Goal: Find specific page/section: Find specific page/section

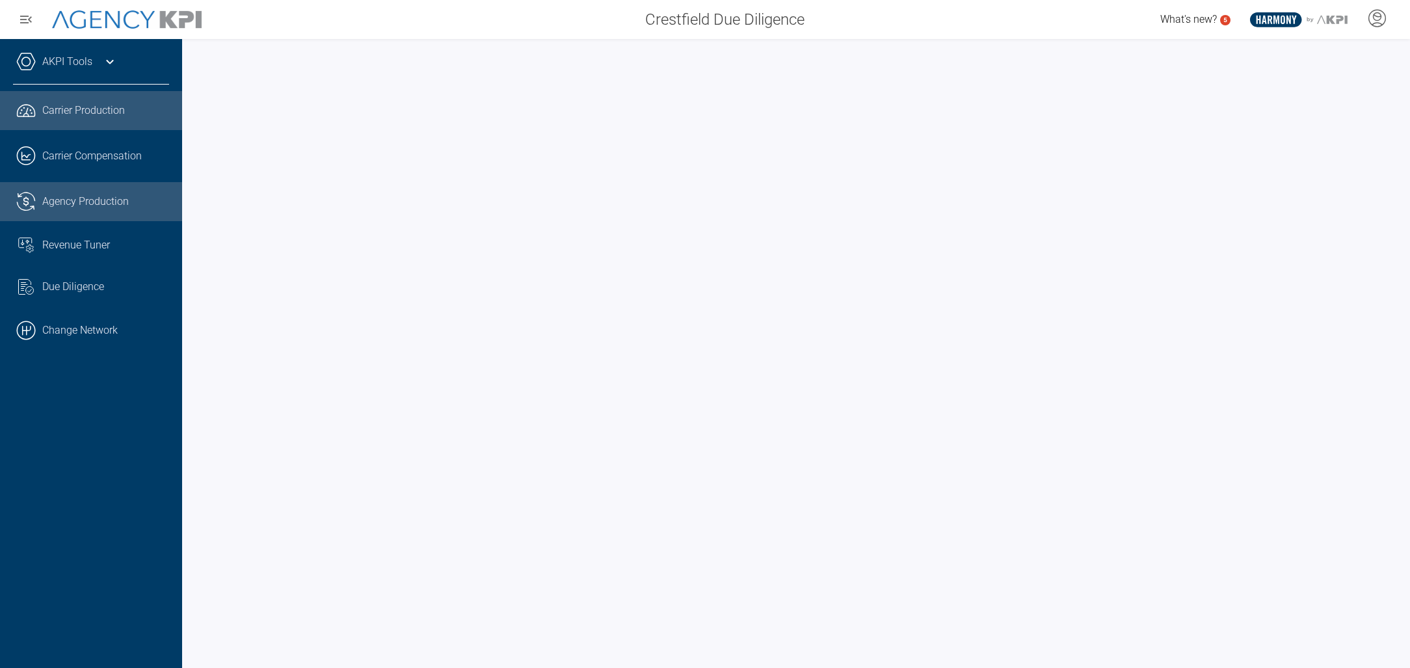
click at [85, 198] on link ".cls-1{fill:none;stroke:#221f20;stroke-linecap:round;stroke-linejoin:round;stro…" at bounding box center [91, 201] width 182 height 39
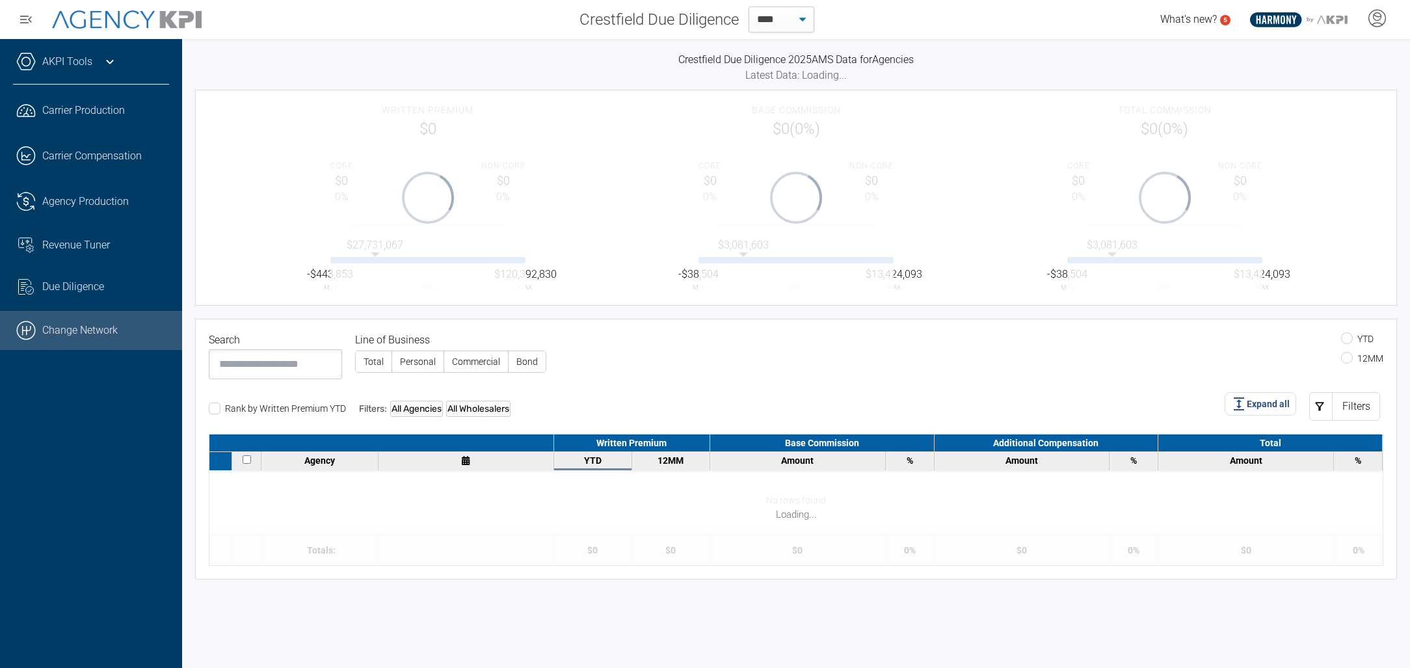
click at [114, 337] on link ".cls-1{fill:none;stroke:#000;stroke-linecap:round;stroke-linejoin:round;stroke-…" at bounding box center [91, 330] width 182 height 39
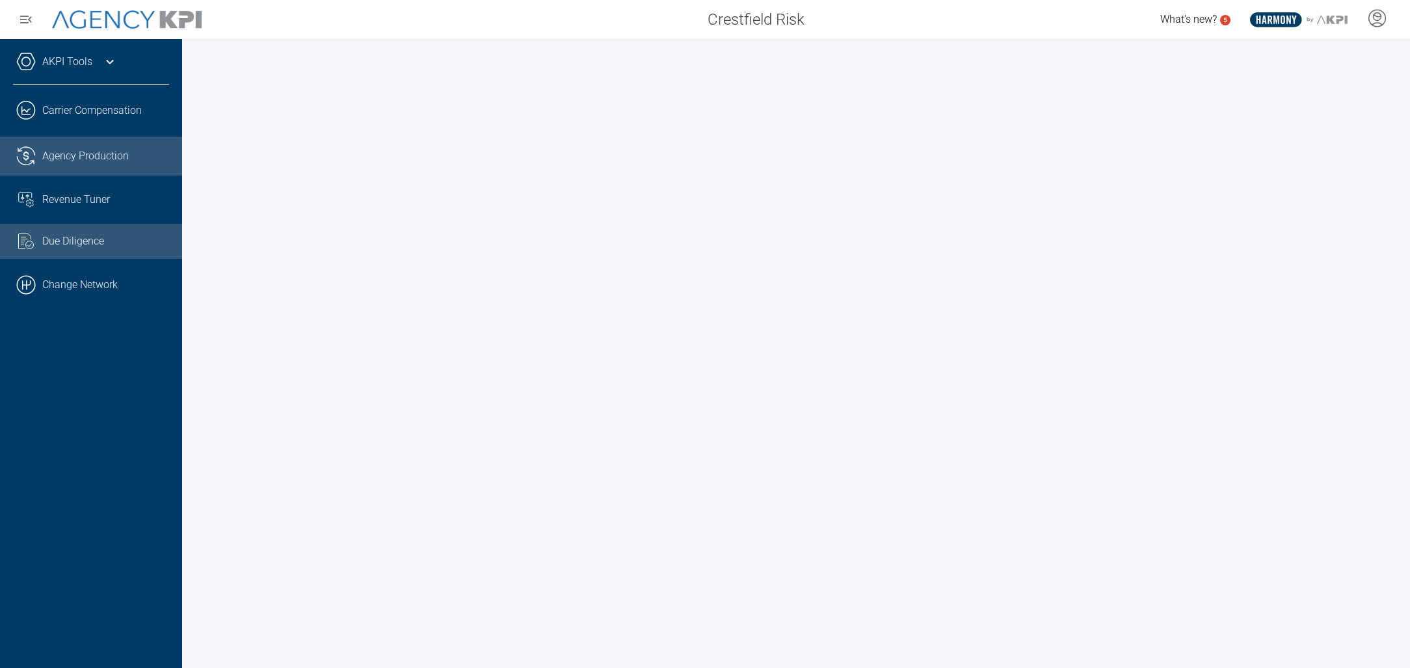
click at [90, 166] on link ".cls-1{fill:none;stroke:#221f20;stroke-linecap:round;stroke-linejoin:round;stro…" at bounding box center [91, 156] width 182 height 39
